Goal: Navigation & Orientation: Find specific page/section

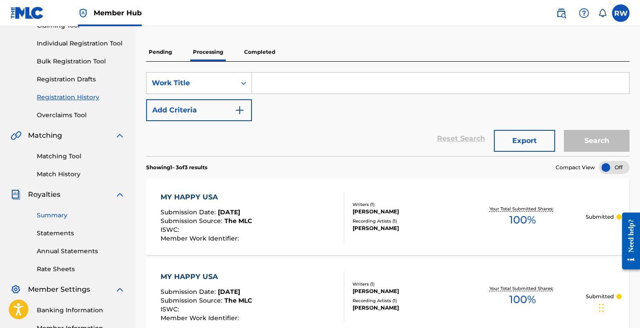
click at [47, 215] on link "Summary" at bounding box center [81, 215] width 88 height 9
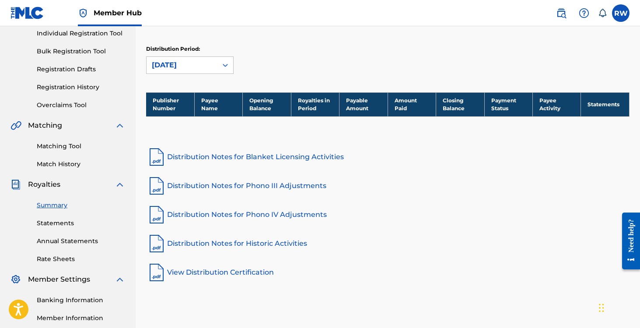
scroll to position [142, 0]
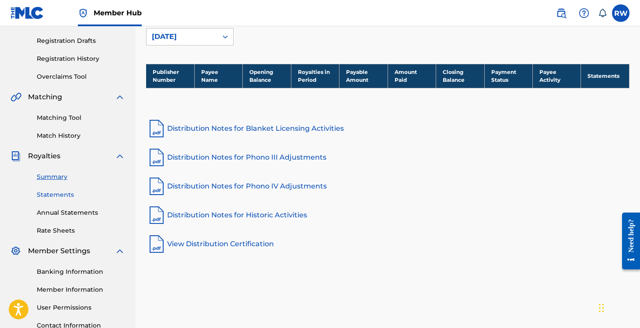
click at [47, 194] on link "Statements" at bounding box center [81, 194] width 88 height 9
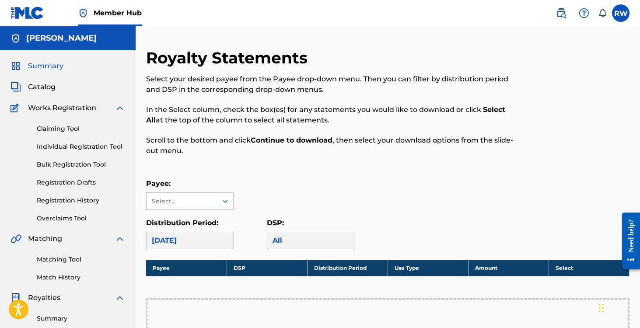
click at [35, 69] on span "Summary" at bounding box center [45, 66] width 35 height 11
